Goal: Task Accomplishment & Management: Manage account settings

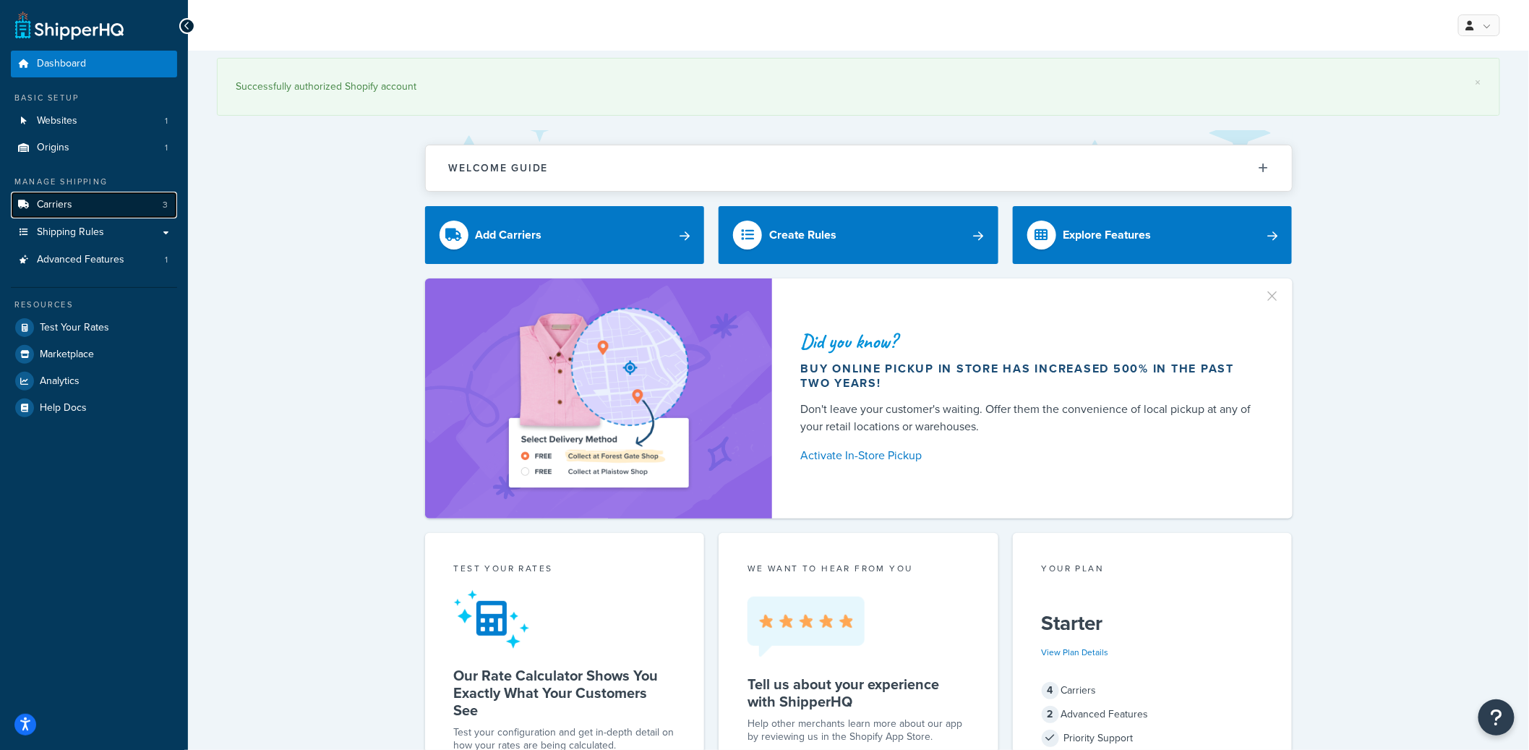
click at [74, 208] on link "Carriers 3" at bounding box center [94, 205] width 166 height 27
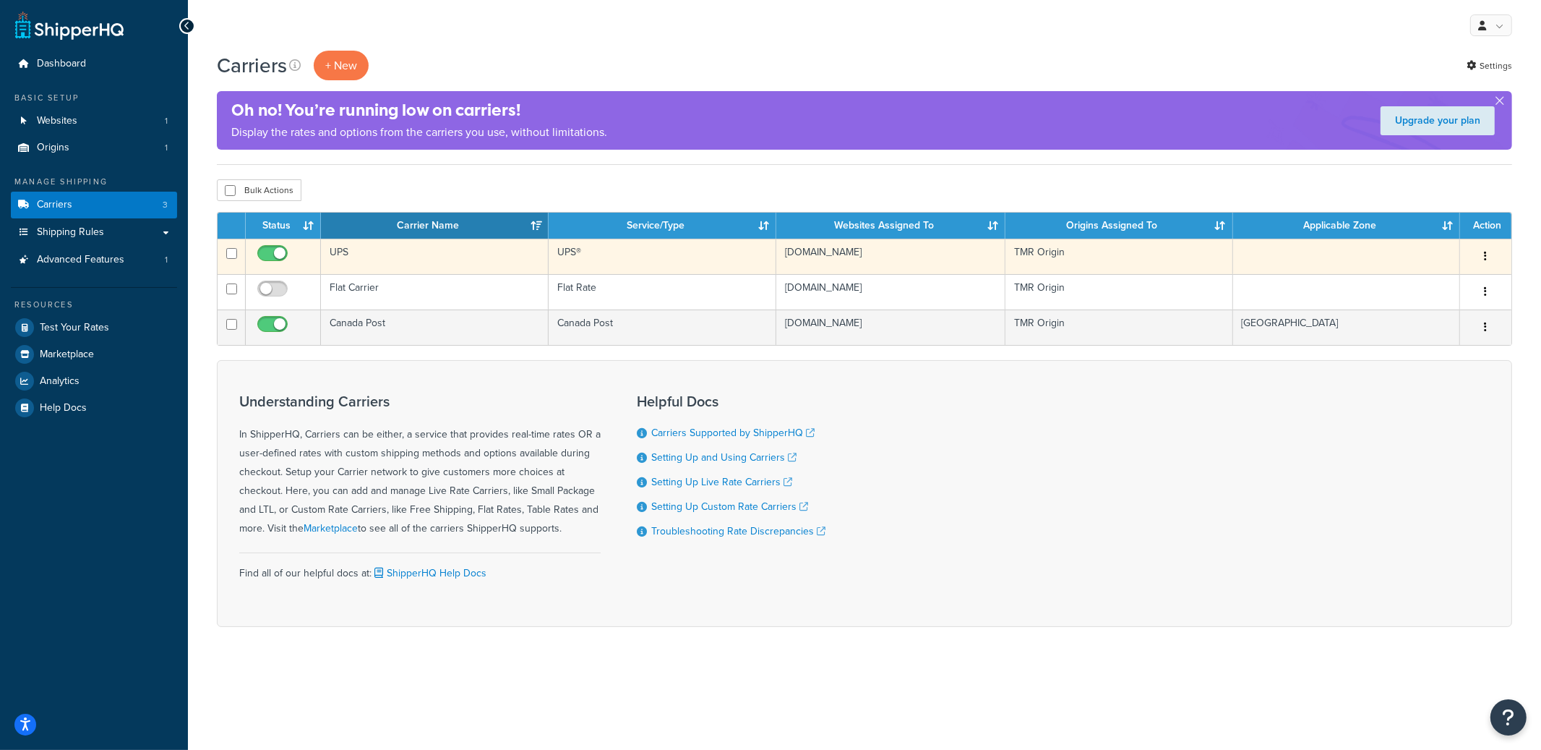
click at [336, 249] on td "UPS" at bounding box center [435, 256] width 228 height 35
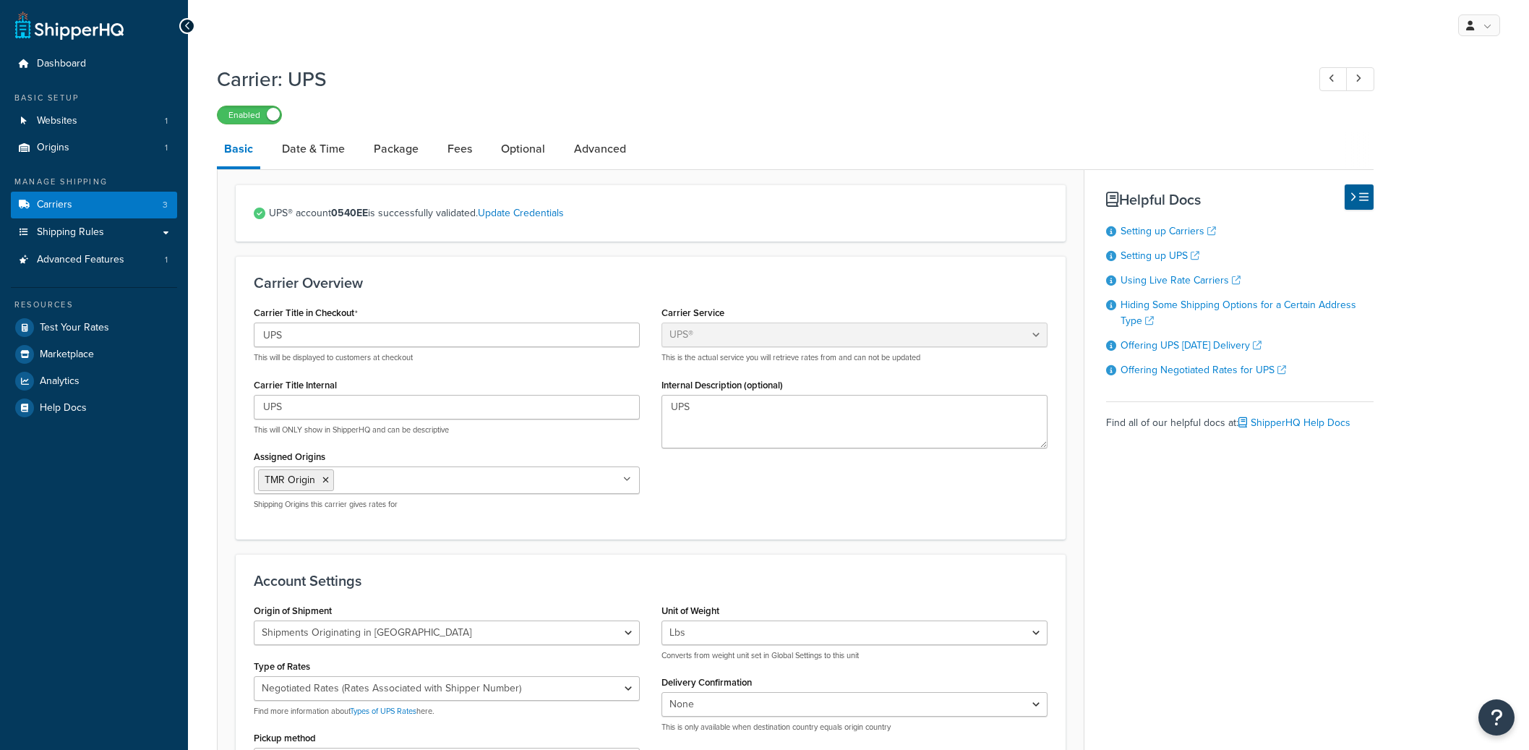
select select "ups"
select select "can"
click at [446, 155] on link "Fees" at bounding box center [459, 149] width 39 height 35
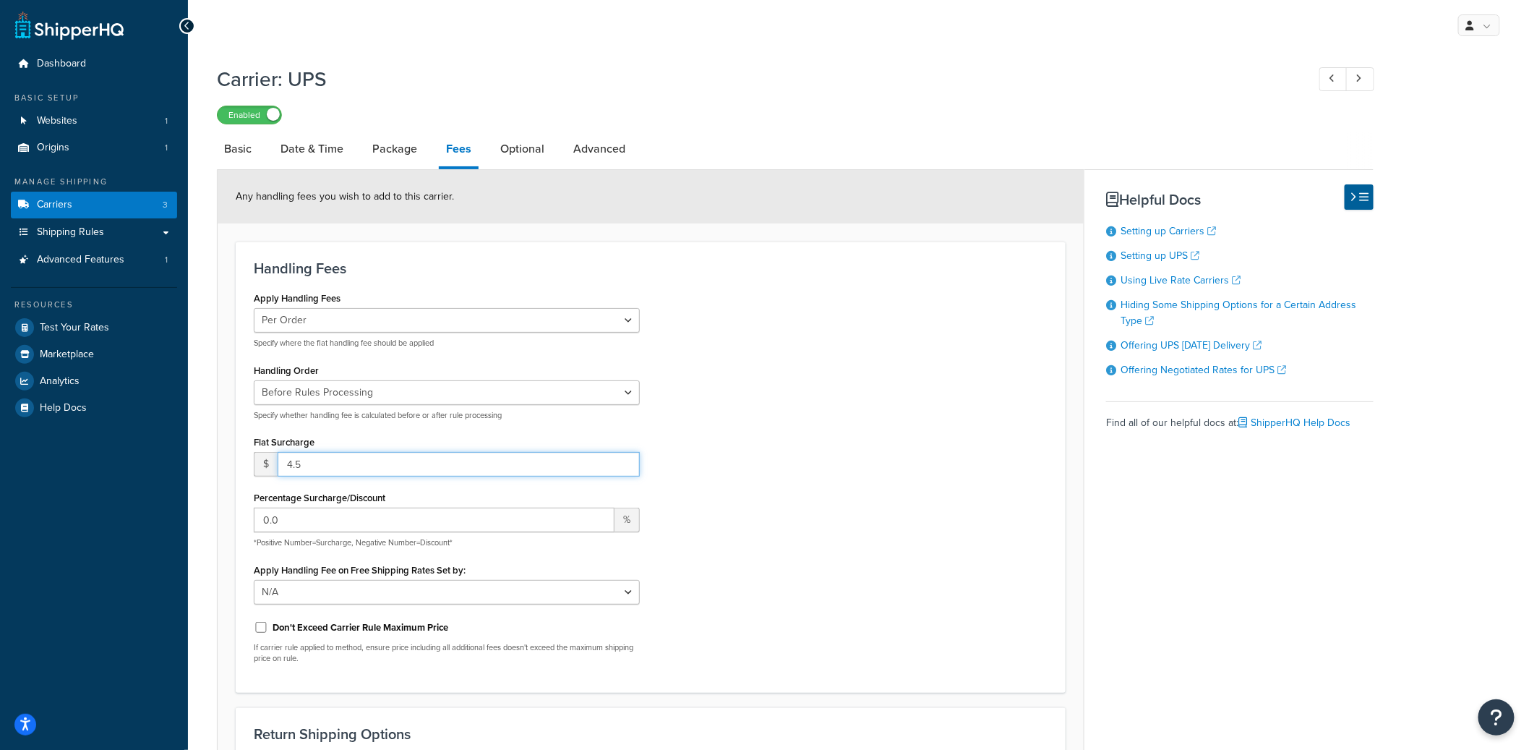
drag, startPoint x: 313, startPoint y: 462, endPoint x: 252, endPoint y: 461, distance: 61.4
click at [252, 461] on div "Apply Handling Fees Per Order Per Item Per Package Specify where the flat handl…" at bounding box center [447, 481] width 408 height 387
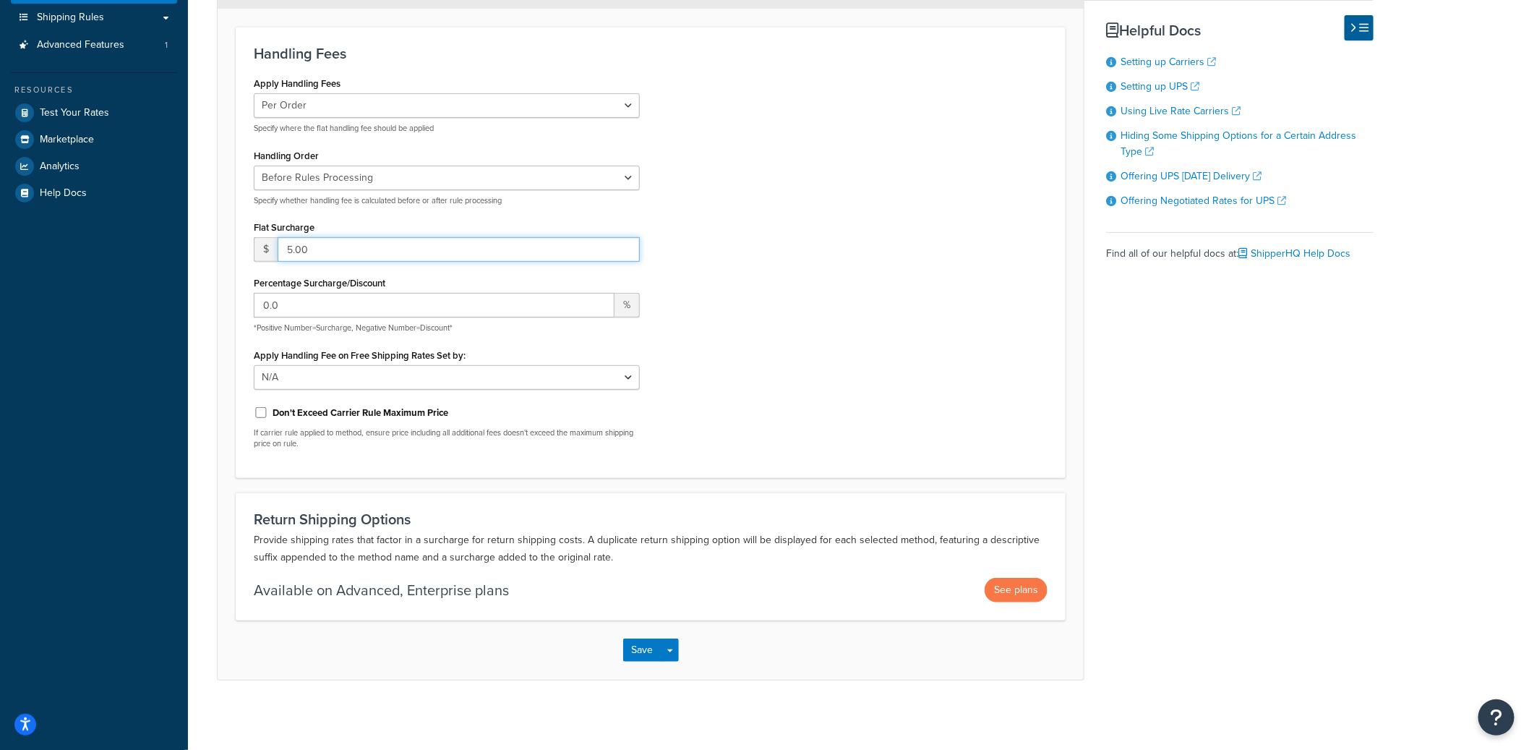
scroll to position [218, 0]
type input "5.00"
click at [642, 641] on button "Save" at bounding box center [642, 646] width 39 height 23
